Goal: Find specific page/section: Find specific page/section

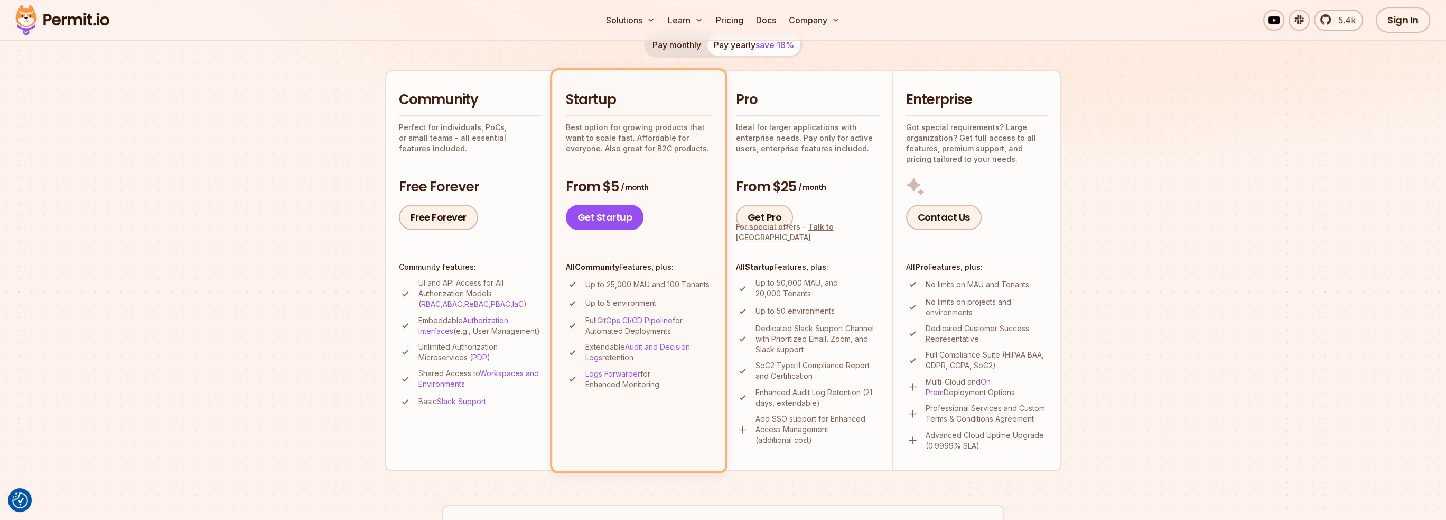
click at [137, 138] on img at bounding box center [723, 8] width 1446 height 385
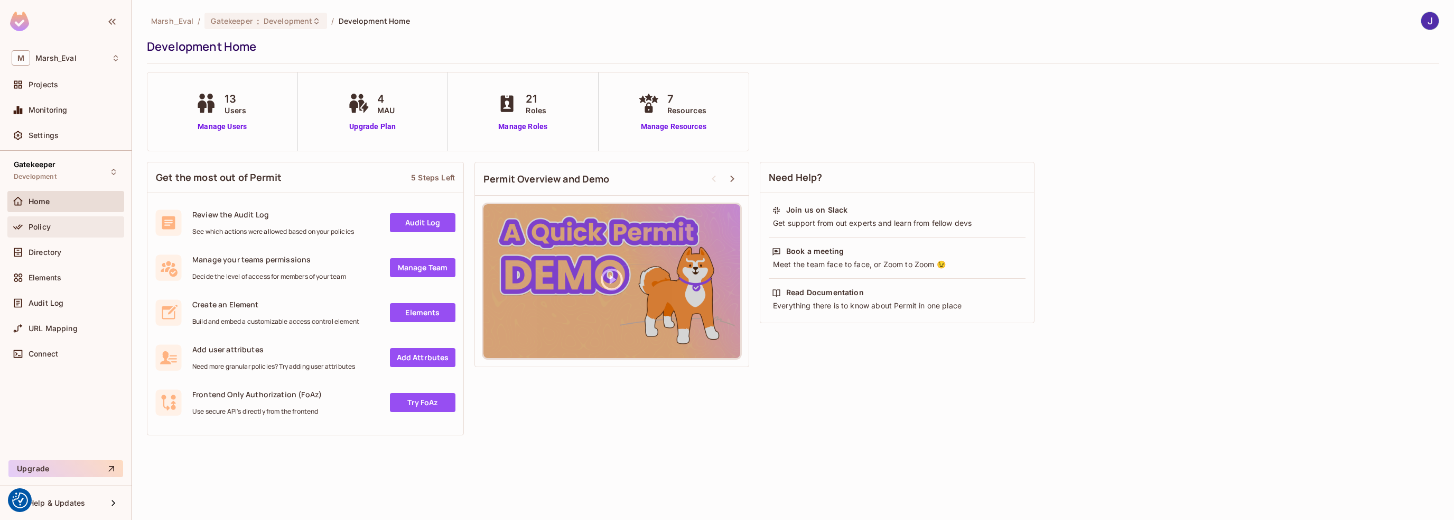
click at [36, 228] on span "Policy" at bounding box center [40, 226] width 22 height 8
